Goal: Information Seeking & Learning: Learn about a topic

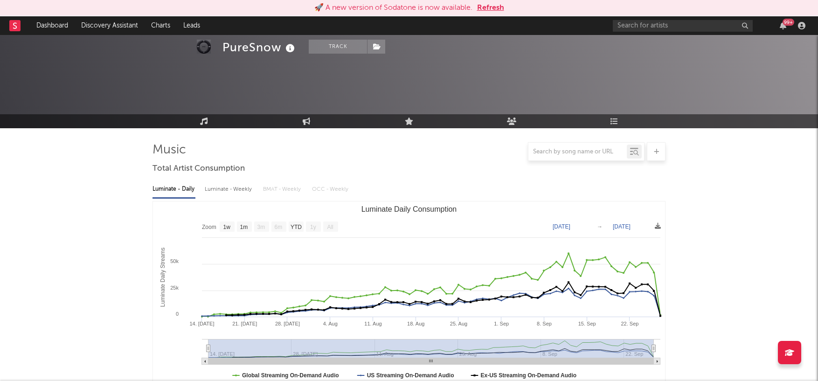
select select "1w"
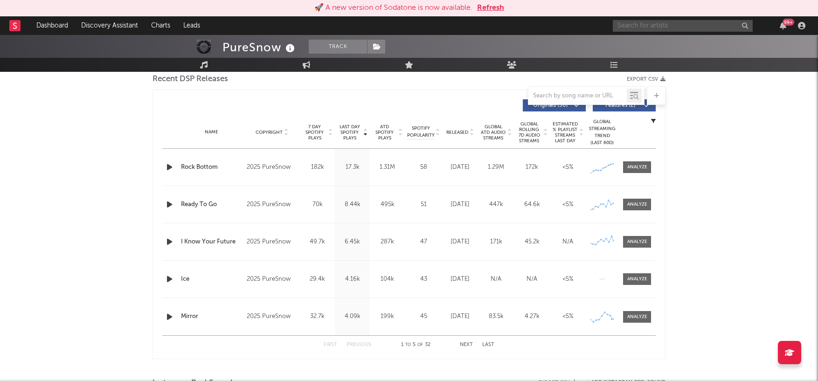
click at [651, 27] on input "text" at bounding box center [683, 26] width 140 height 12
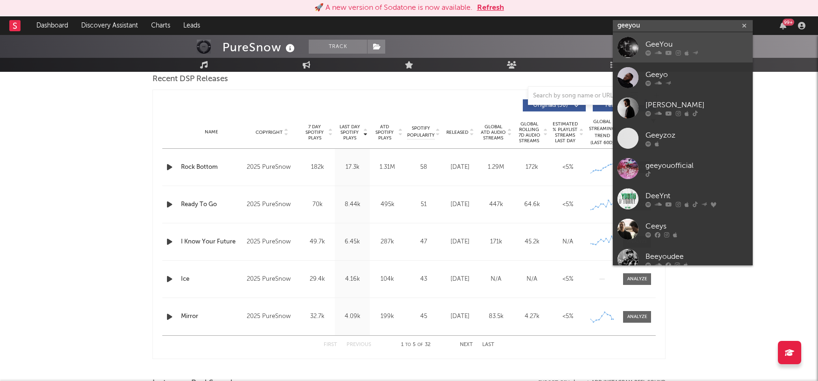
type input "geeyou"
click at [658, 41] on div "GeeYou" at bounding box center [696, 44] width 103 height 11
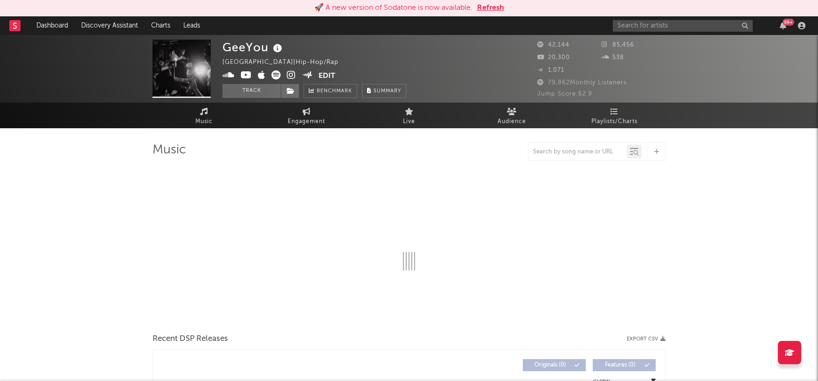
select select "6m"
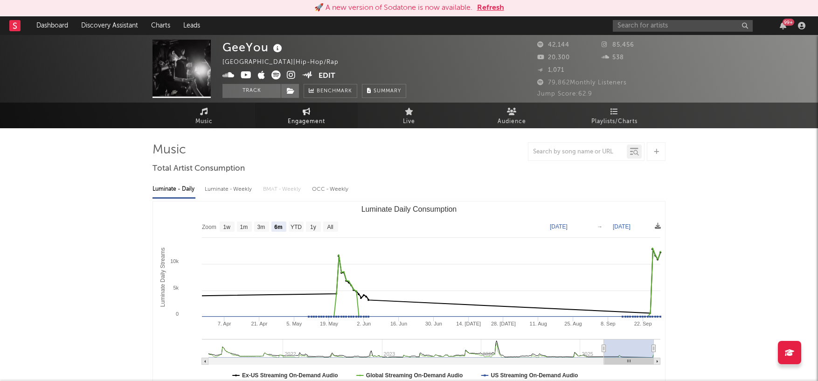
click at [305, 115] on link "Engagement" at bounding box center [306, 116] width 103 height 26
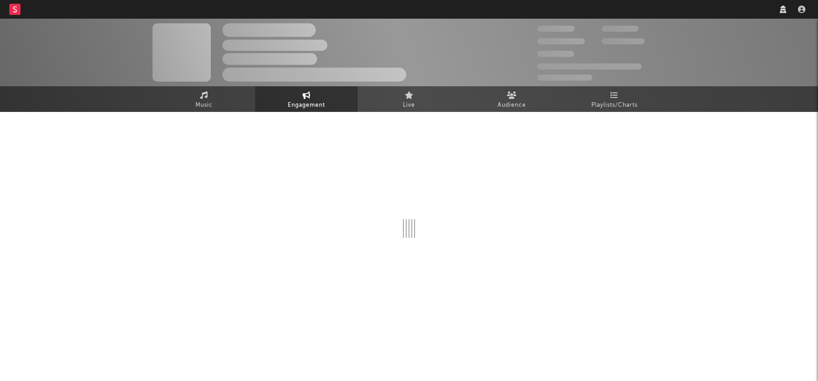
select select "1w"
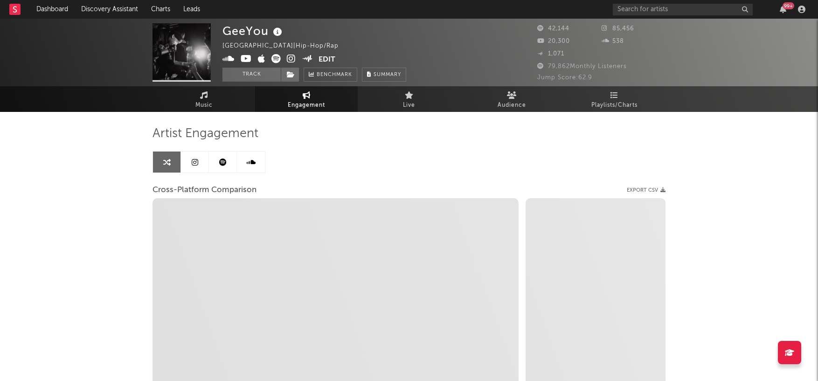
select select "1m"
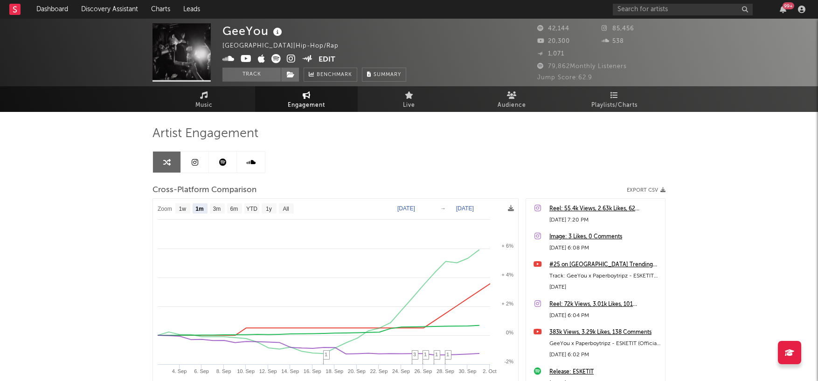
select select "1m"
click at [243, 58] on icon at bounding box center [246, 58] width 11 height 9
